Goal: Check status

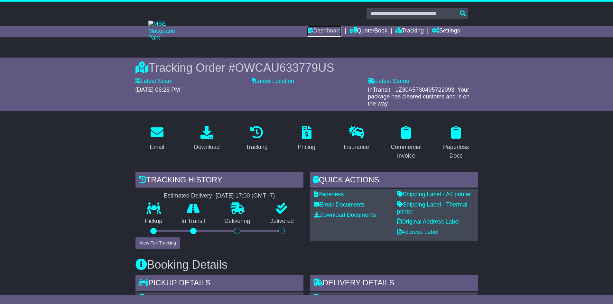
click at [316, 30] on link "Dashboard" at bounding box center [324, 31] width 34 height 11
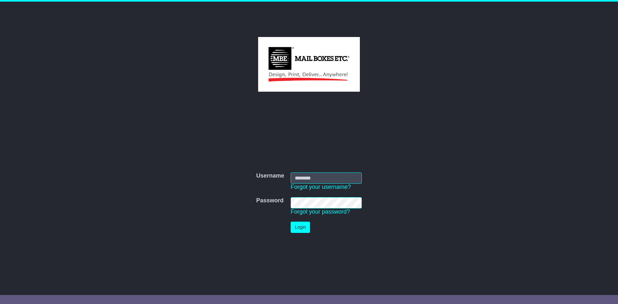
type input "**********"
click at [299, 226] on button "Login" at bounding box center [300, 227] width 19 height 11
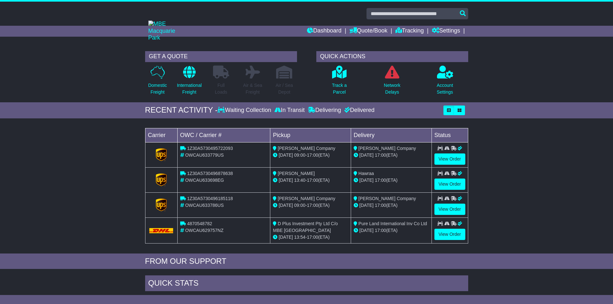
scroll to position [90, 0]
